Goal: Task Accomplishment & Management: Use online tool/utility

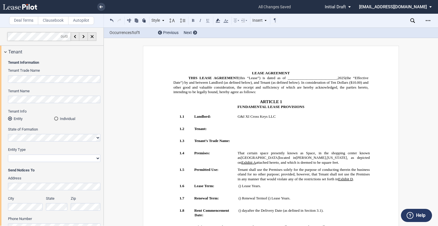
select select "number:5"
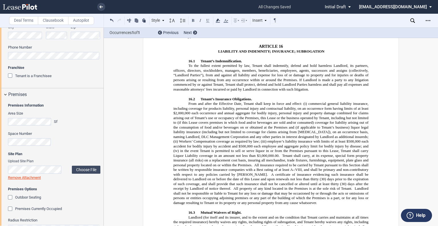
scroll to position [2172, 0]
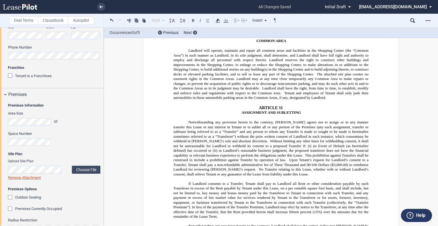
drag, startPoint x: 104, startPoint y: 70, endPoint x: 104, endPoint y: 59, distance: 11.1
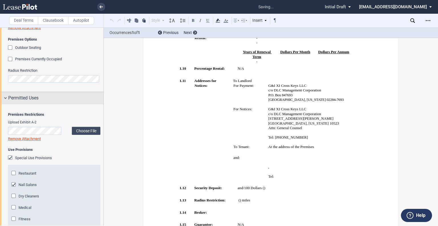
scroll to position [59, 0]
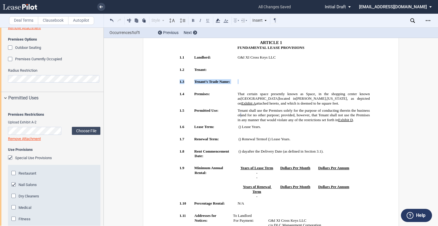
drag, startPoint x: 104, startPoint y: 89, endPoint x: 104, endPoint y: 75, distance: 13.7
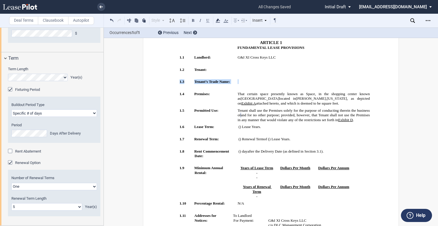
scroll to position [609, 0]
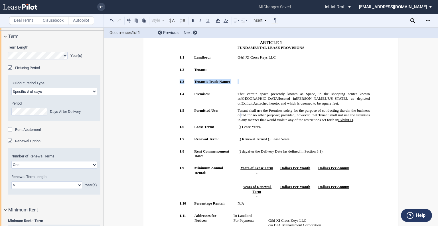
click at [93, 95] on select "Earlier of days/opening Specific # of days" at bounding box center [54, 91] width 86 height 7
select select "earlier of days"
click at [11, 95] on select "Earlier of days/opening Specific # of days" at bounding box center [54, 91] width 86 height 7
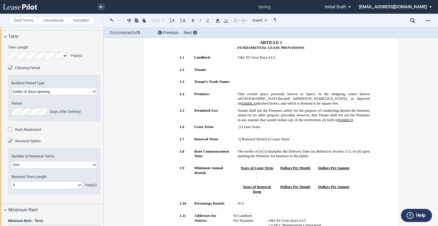
drag, startPoint x: 104, startPoint y: 120, endPoint x: 104, endPoint y: 134, distance: 13.7
click at [104, 134] on div "Deal Terms Clausebook Autopilot Style ARTICLE 1 1.1 Section (Article 1) 2.1 Sec…" at bounding box center [219, 126] width 438 height 198
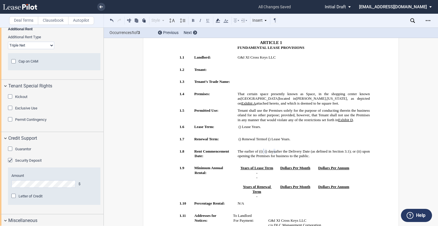
scroll to position [1179, 0]
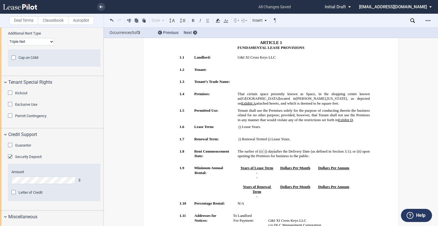
drag, startPoint x: 102, startPoint y: 187, endPoint x: 105, endPoint y: 161, distance: 25.6
click at [105, 161] on div "Deal Terms Clausebook Autopilot Style ARTICLE 1 1.1 Section (Article 1) 2.1 Sec…" at bounding box center [219, 126] width 438 height 198
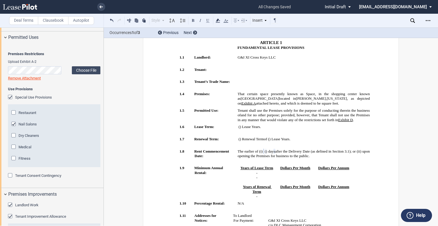
scroll to position [394, 0]
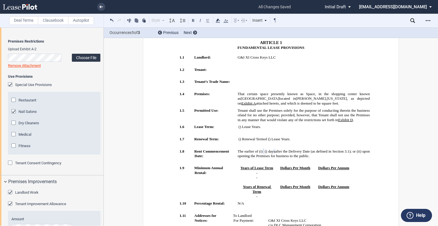
click at [88, 62] on label "Choose File" at bounding box center [86, 58] width 29 height 8
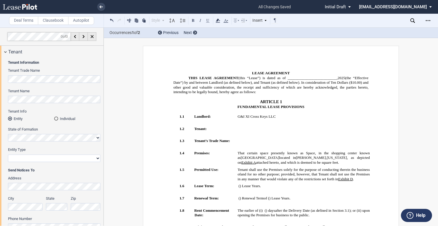
select select "earlier of days"
select select "number:5"
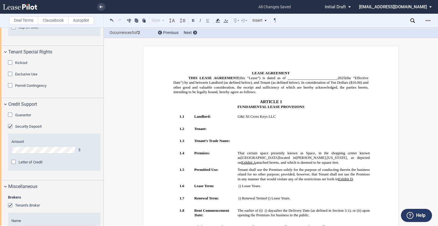
scroll to position [1168, 0]
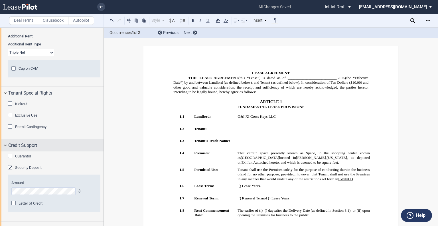
drag, startPoint x: 10, startPoint y: 184, endPoint x: 93, endPoint y: 172, distance: 83.9
click at [11, 159] on div "Guarantor" at bounding box center [11, 156] width 6 height 6
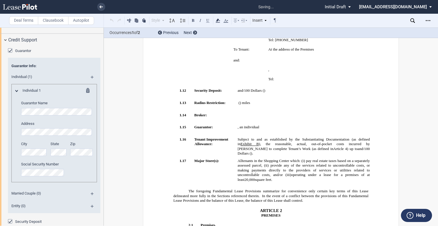
scroll to position [8995, 0]
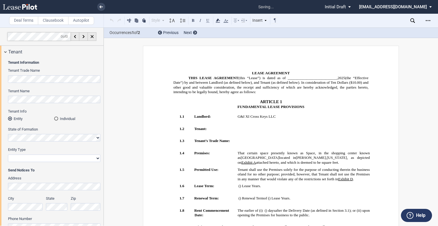
select select "earlier of days"
select select "number:5"
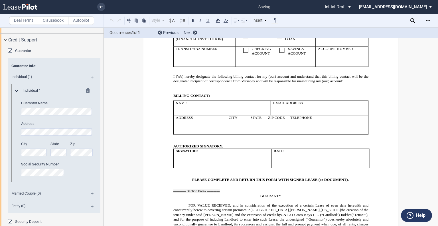
scroll to position [9050, 0]
click at [406, 127] on div "Deal Terms Clausebook Autopilot Style ARTICLE 1 1.1 Section (Article 1) 2.1 Sec…" at bounding box center [219, 126] width 438 height 198
click at [430, 24] on div "Open Lease options menu" at bounding box center [428, 20] width 9 height 9
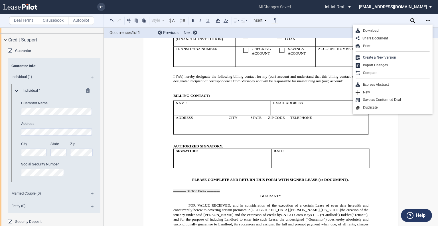
click at [384, 33] on div "Download" at bounding box center [393, 31] width 80 height 8
